Goal: Obtain resource: Obtain resource

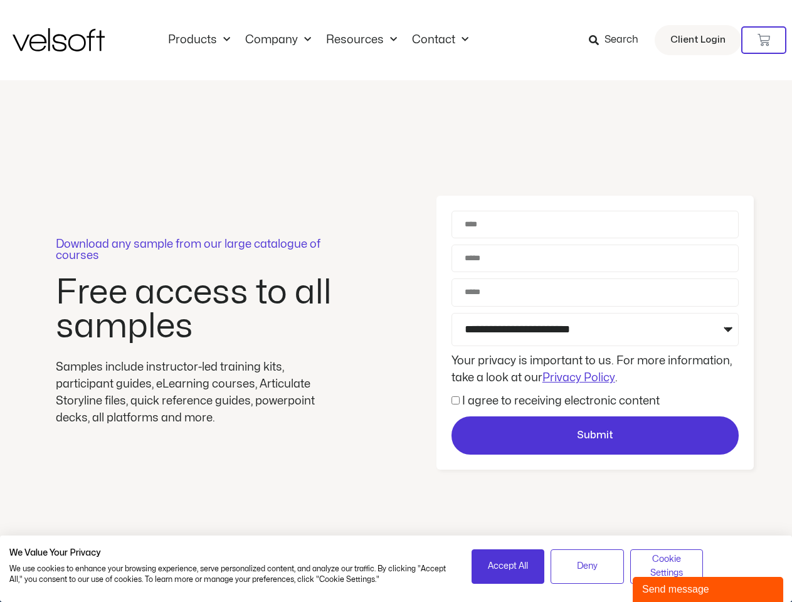
click at [396, 301] on div "Download any sample from our large catalogue of courses Free access to all samp…" at bounding box center [396, 332] width 792 height 505
click at [764, 40] on icon at bounding box center [763, 40] width 13 height 13
click at [508, 566] on span "Accept All" at bounding box center [508, 566] width 40 height 14
click at [396, 301] on div at bounding box center [396, 301] width 0 height 0
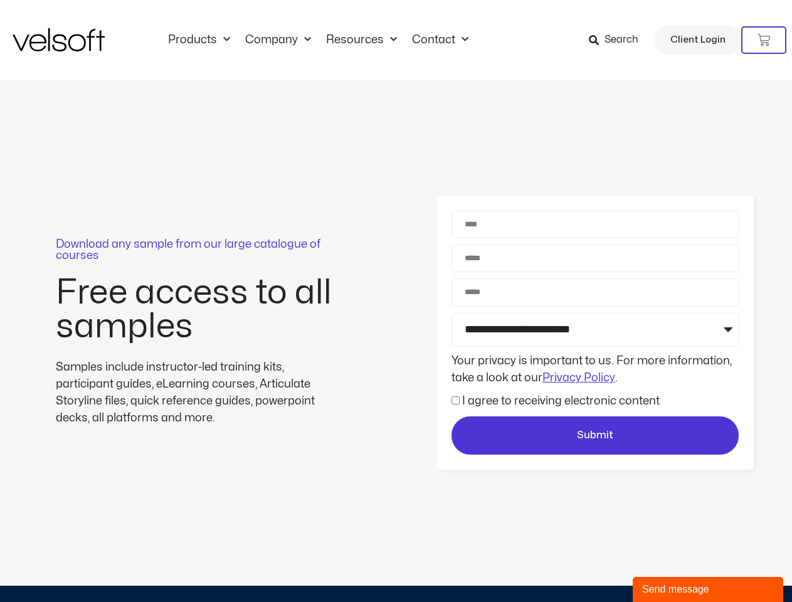
click at [666, 566] on div "Download any sample from our large catalogue of courses Free access to all samp…" at bounding box center [396, 332] width 792 height 505
click at [708, 589] on div "Send message" at bounding box center [708, 589] width 132 height 15
